Goal: Find specific page/section: Find specific page/section

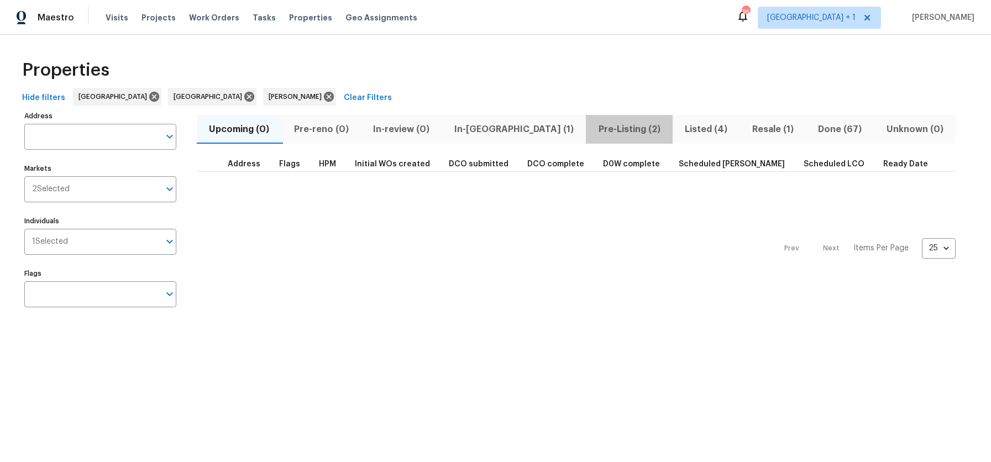
click at [592, 130] on span "Pre-Listing (2)" at bounding box center [628, 129] width 73 height 15
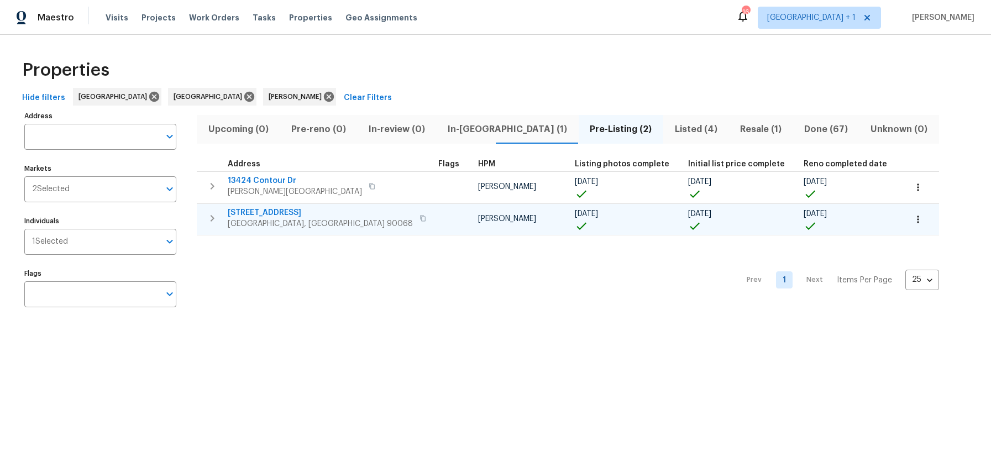
click at [281, 221] on span "Los Angeles, CA 90068" at bounding box center [320, 223] width 185 height 11
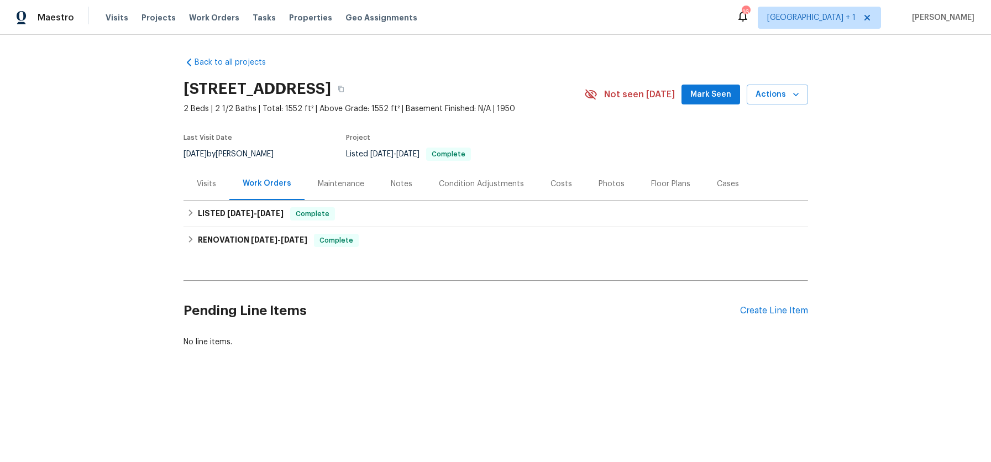
click at [391, 183] on div "Notes" at bounding box center [402, 183] width 22 height 11
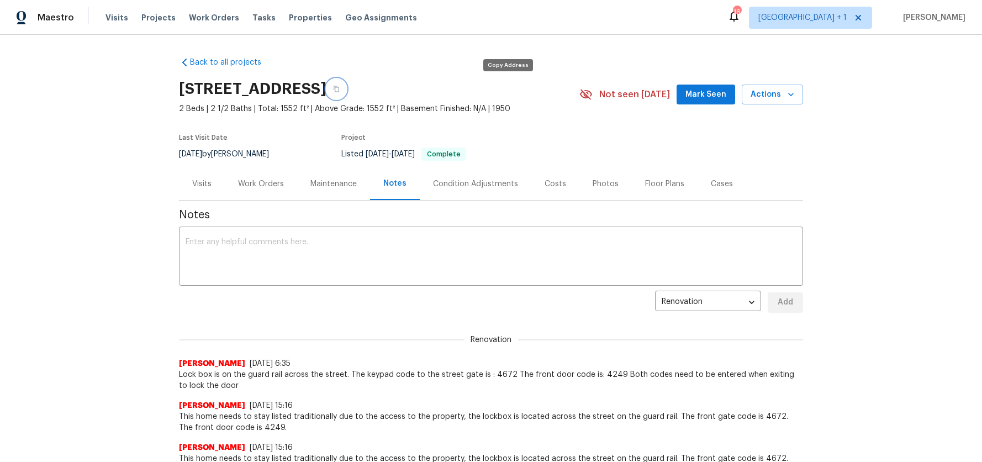
click at [340, 89] on icon "button" at bounding box center [336, 89] width 7 height 7
